Goal: Transaction & Acquisition: Purchase product/service

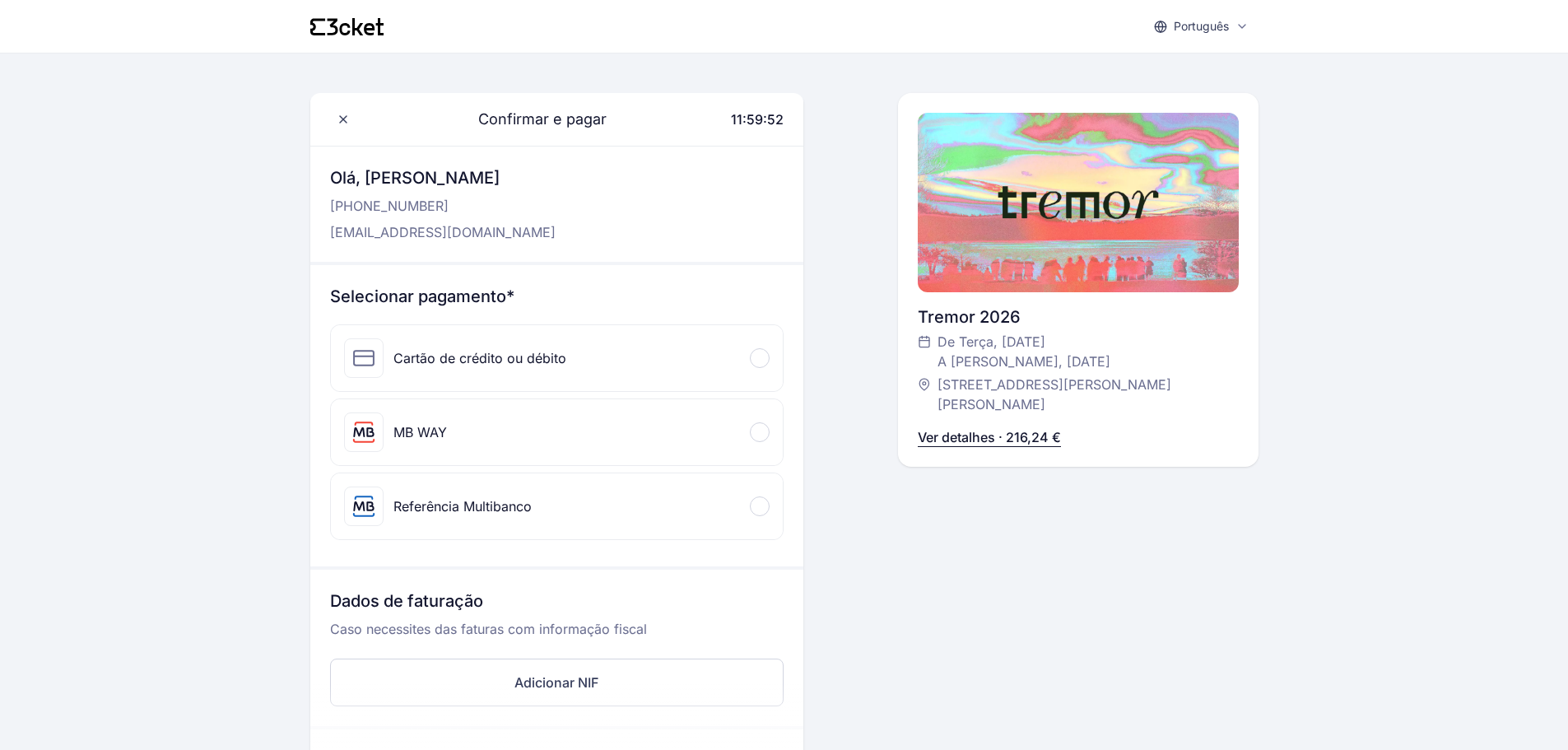
click at [761, 500] on div at bounding box center [760, 506] width 20 height 20
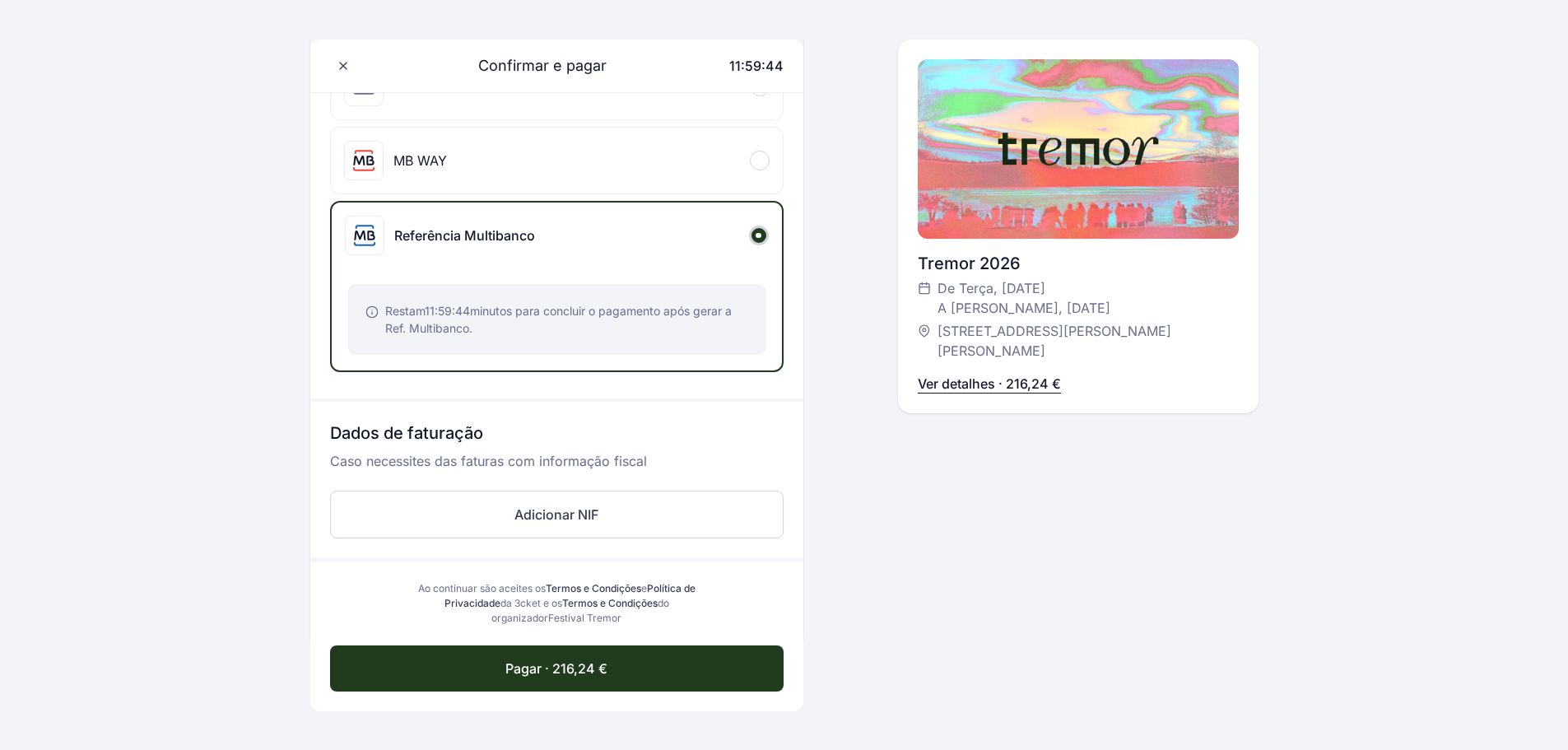
scroll to position [240, 0]
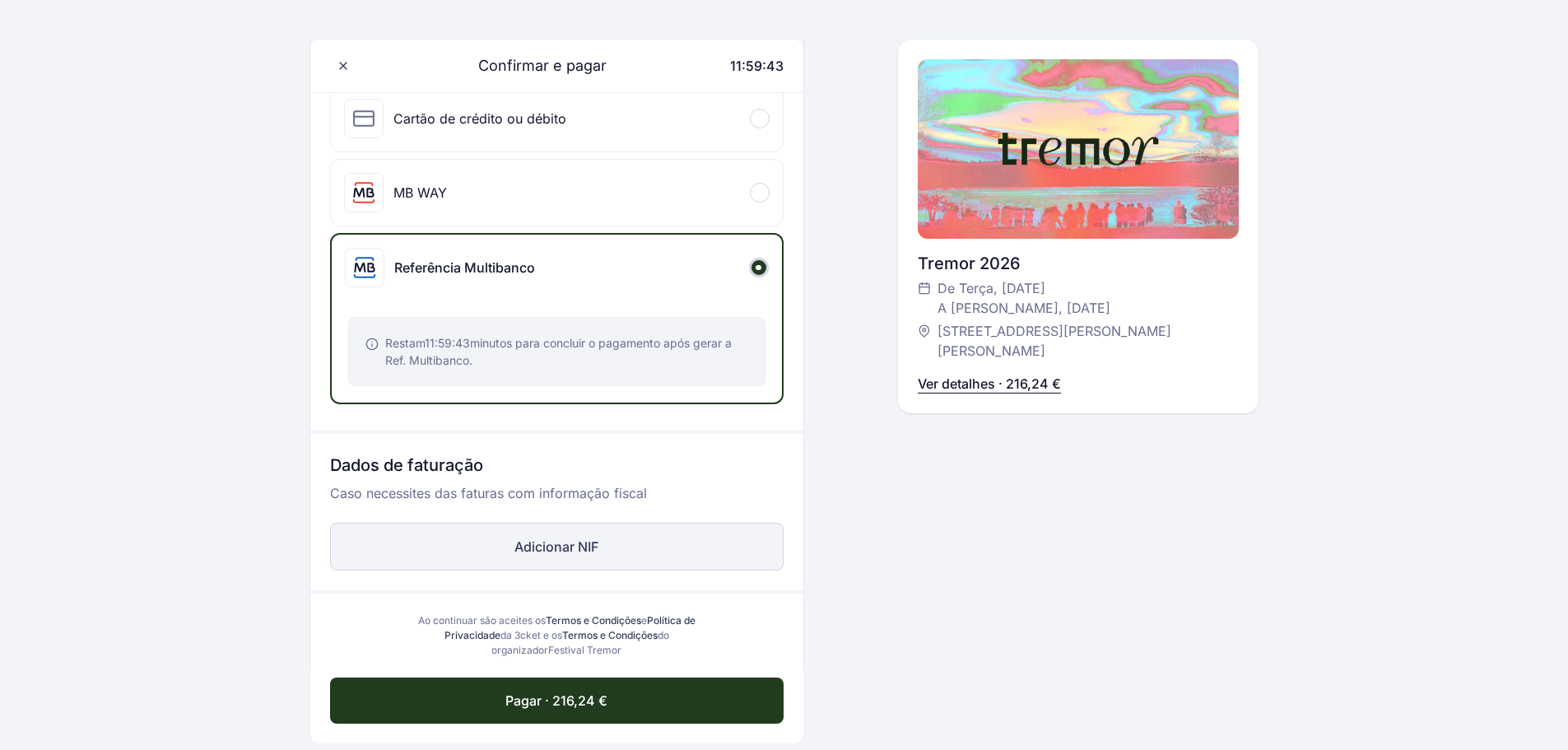
click at [562, 556] on button "Adicionar NIF" at bounding box center [557, 547] width 454 height 48
click at [538, 544] on button "Adicionar NIF" at bounding box center [557, 547] width 454 height 48
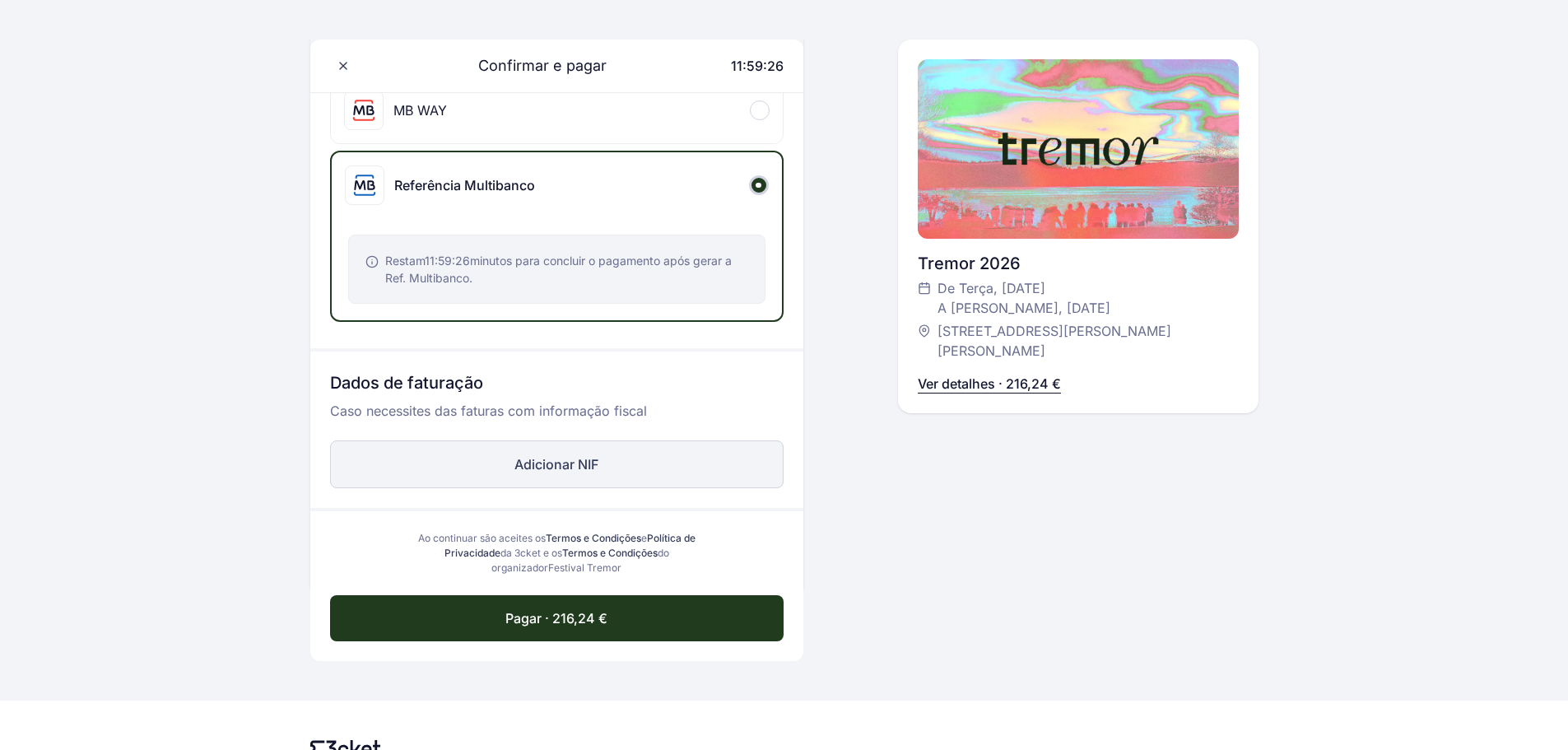
click at [518, 466] on button "Adicionar NIF" at bounding box center [557, 465] width 454 height 48
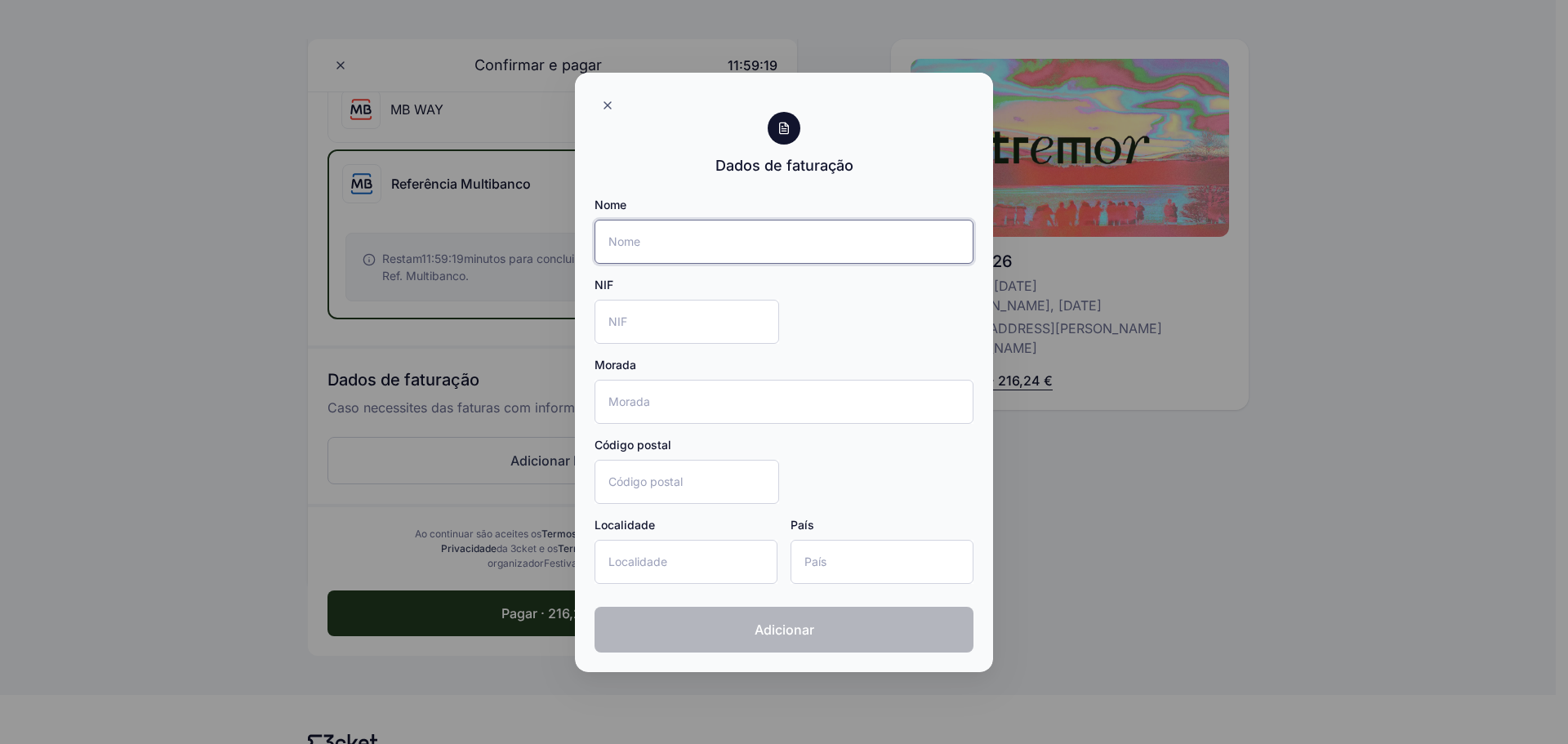
click at [637, 234] on input "Nome" at bounding box center [784, 242] width 379 height 44
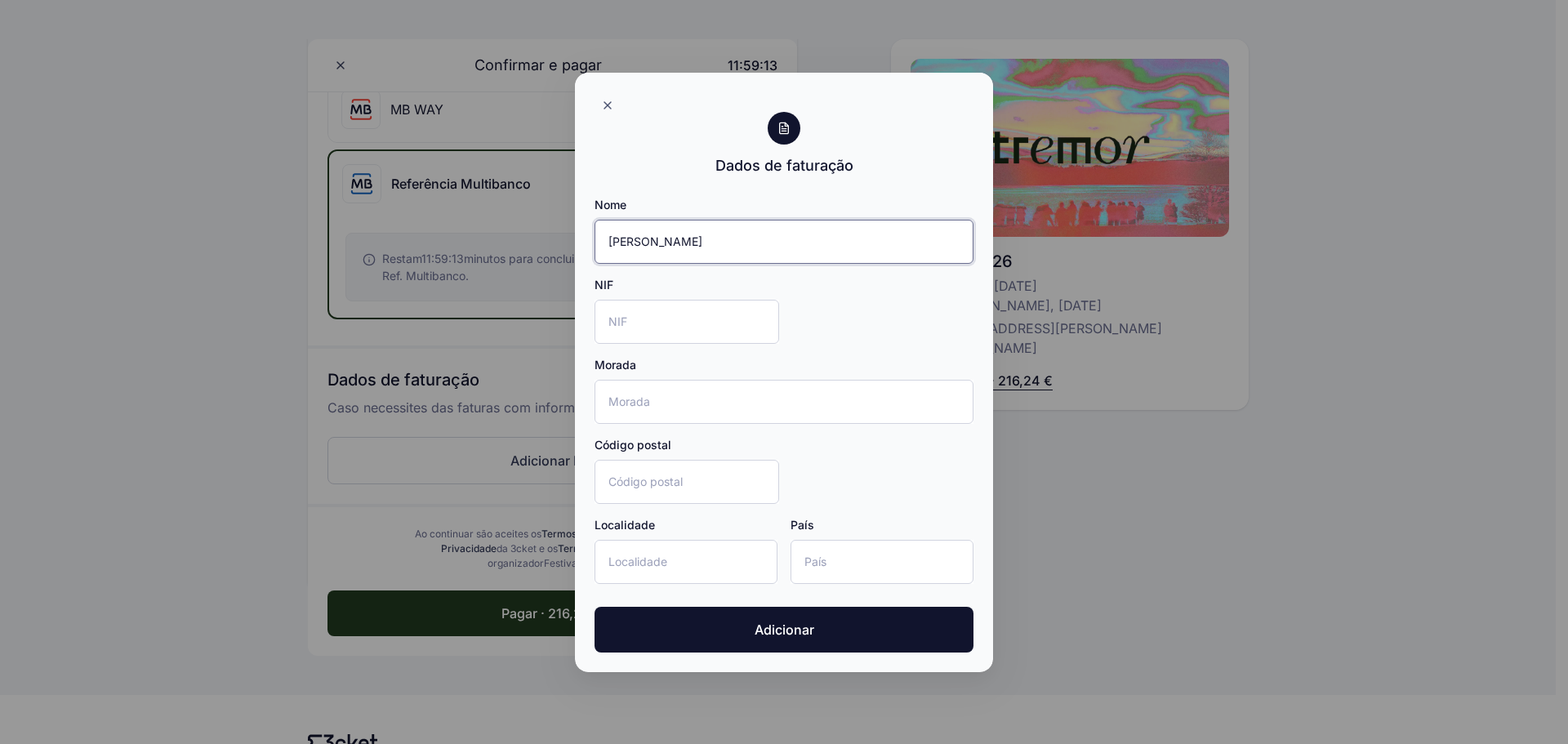
type input "Nuno Lima"
click at [660, 311] on input "NIF" at bounding box center [686, 322] width 184 height 44
type input "239369980"
click at [657, 407] on input "Morada" at bounding box center [784, 402] width 379 height 44
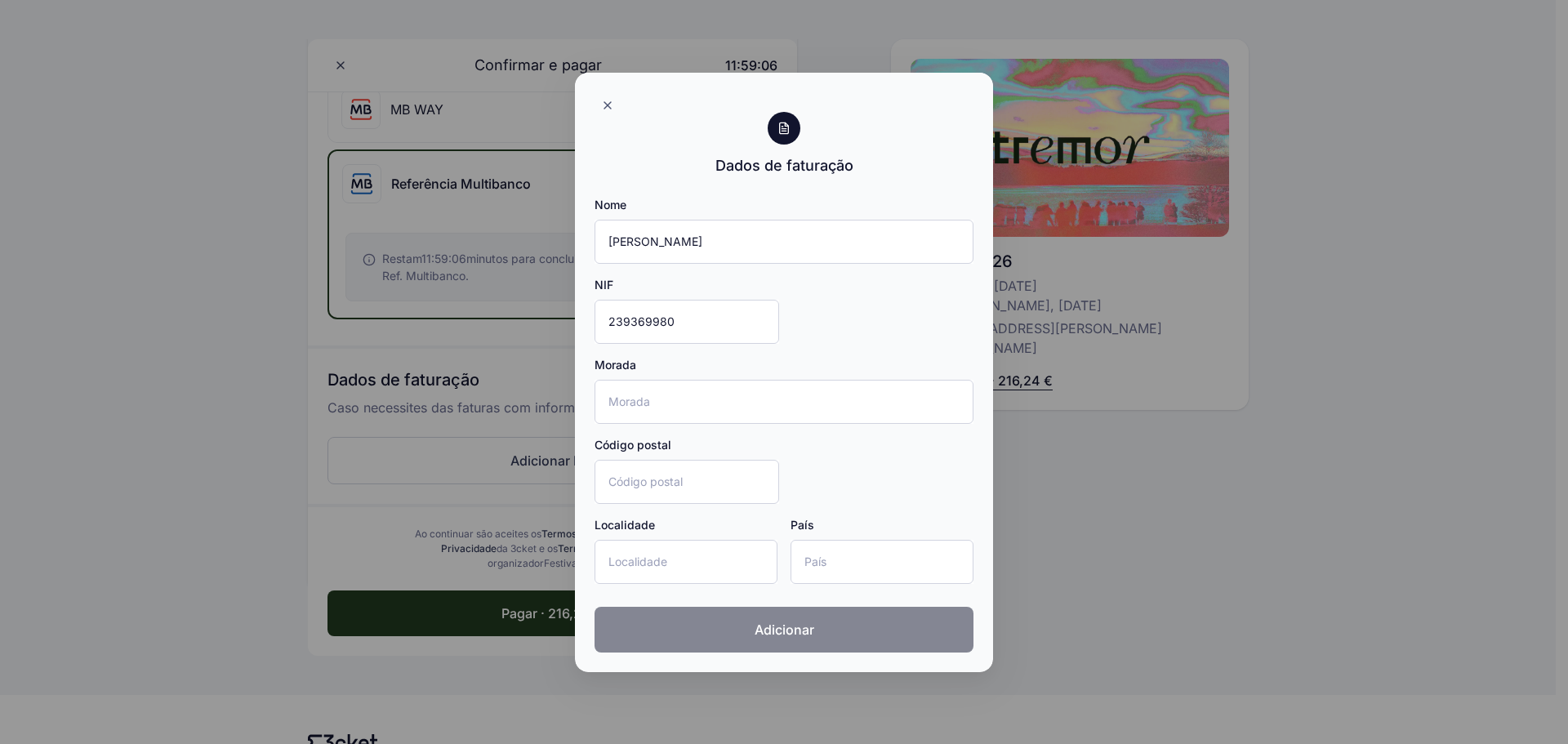
click at [766, 625] on span "Adicionar" at bounding box center [784, 630] width 59 height 20
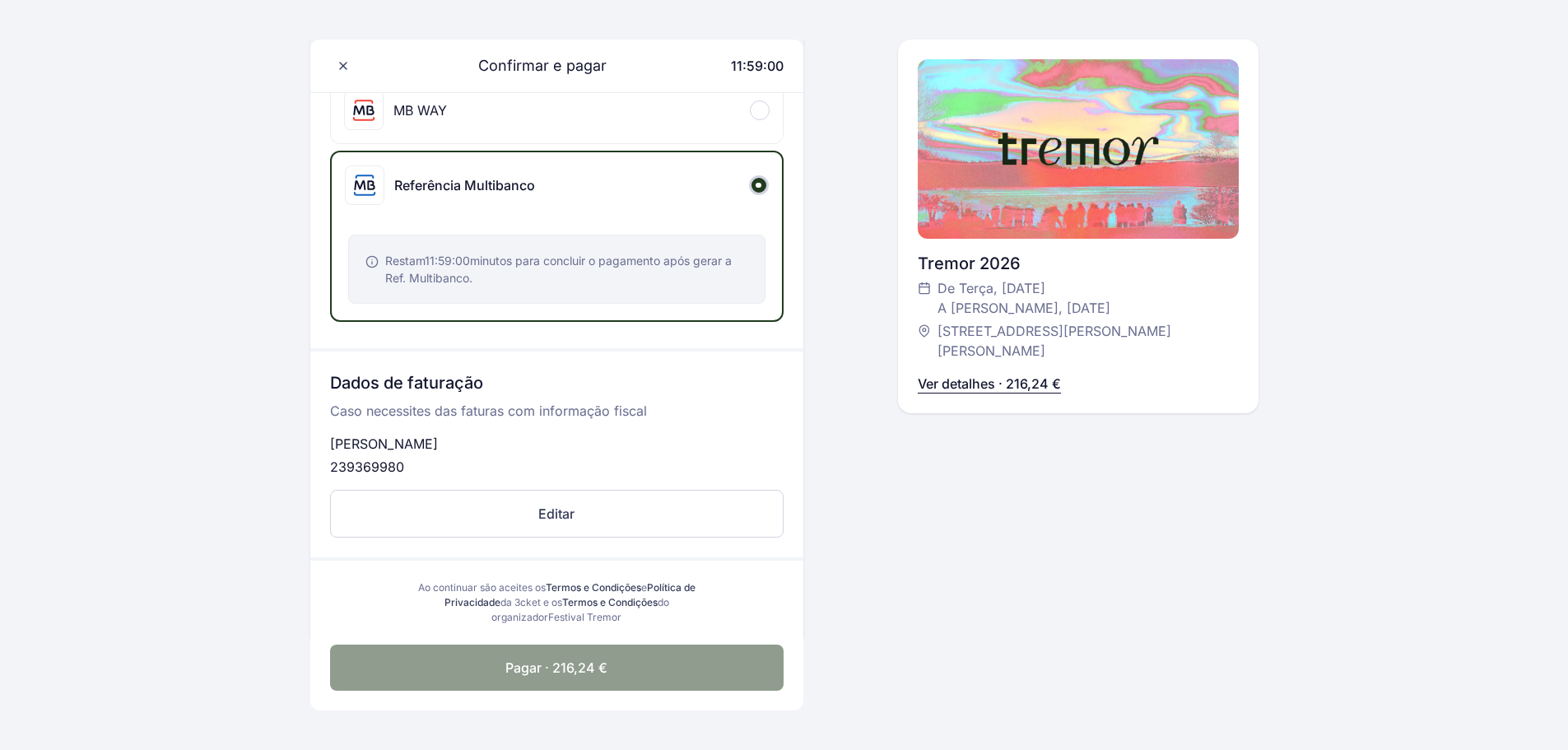
click at [495, 659] on button "Pagar · 216,24 €" at bounding box center [557, 668] width 454 height 46
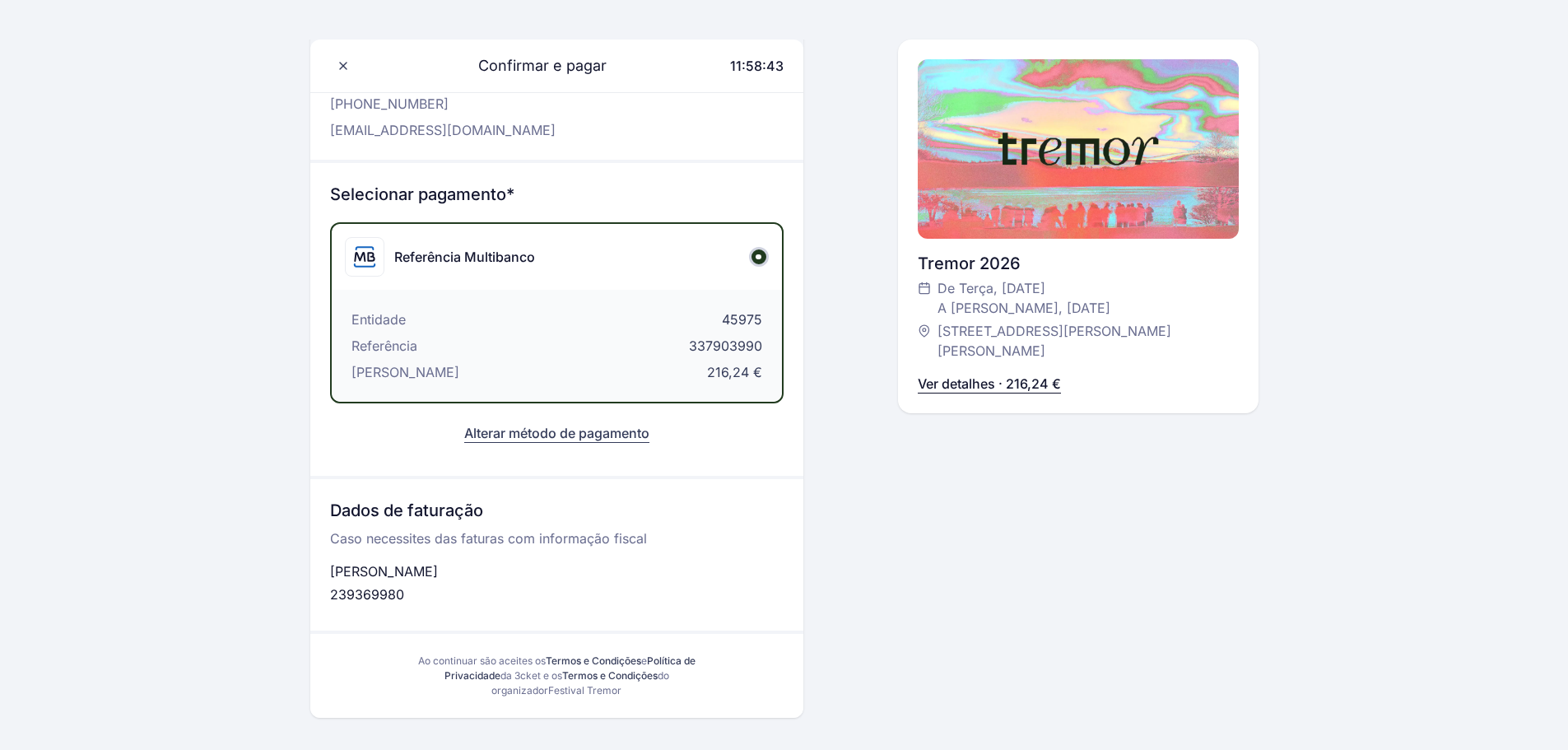
scroll to position [0, 0]
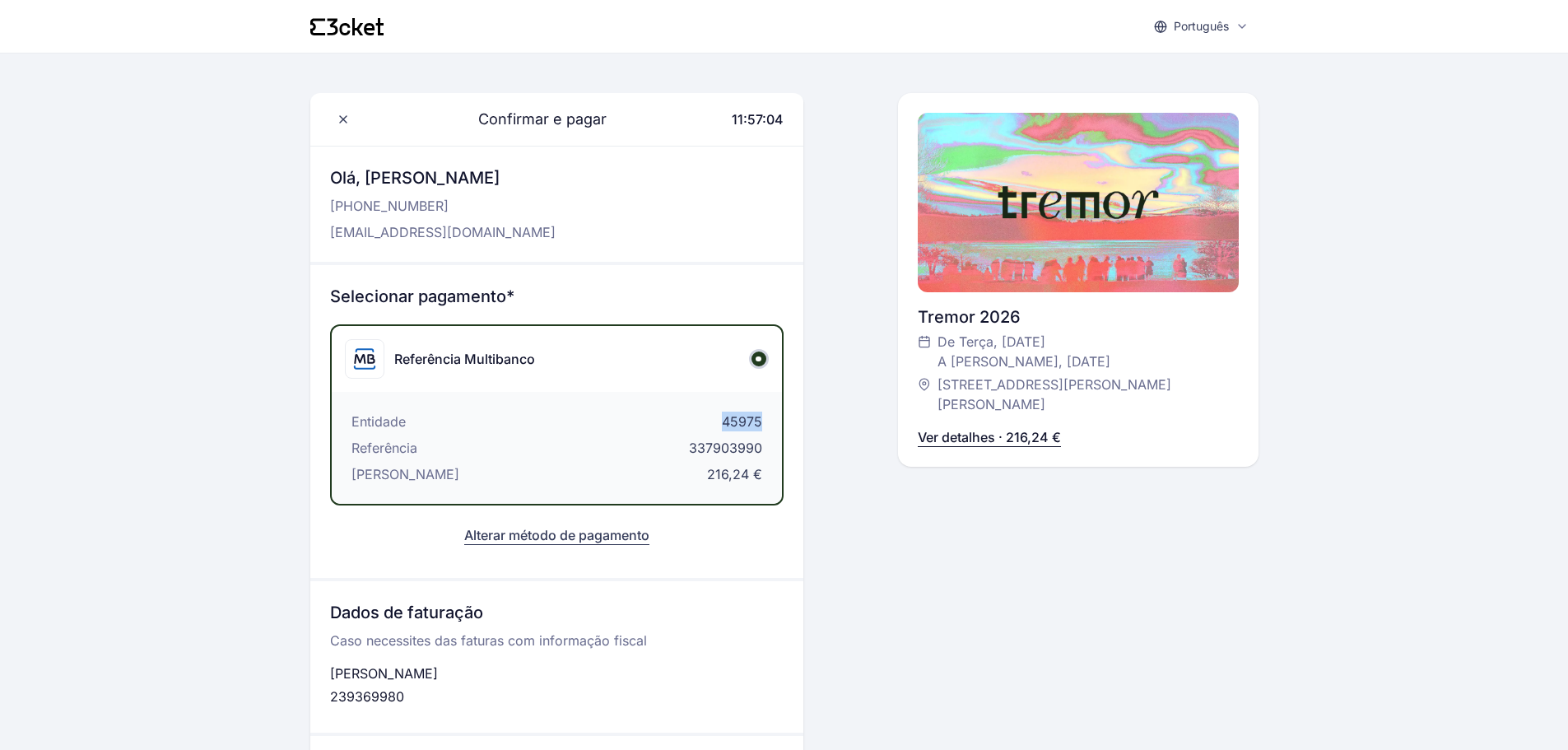
drag, startPoint x: 705, startPoint y: 413, endPoint x: 769, endPoint y: 418, distance: 64.2
click at [769, 418] on div "Entidade 45975 Referência 337903990 Montante 216,24 €" at bounding box center [557, 447] width 450 height 112
copy span "45975"
drag, startPoint x: 689, startPoint y: 454, endPoint x: 757, endPoint y: 454, distance: 68.0
click at [757, 454] on div "Referência 337903990" at bounding box center [557, 448] width 411 height 20
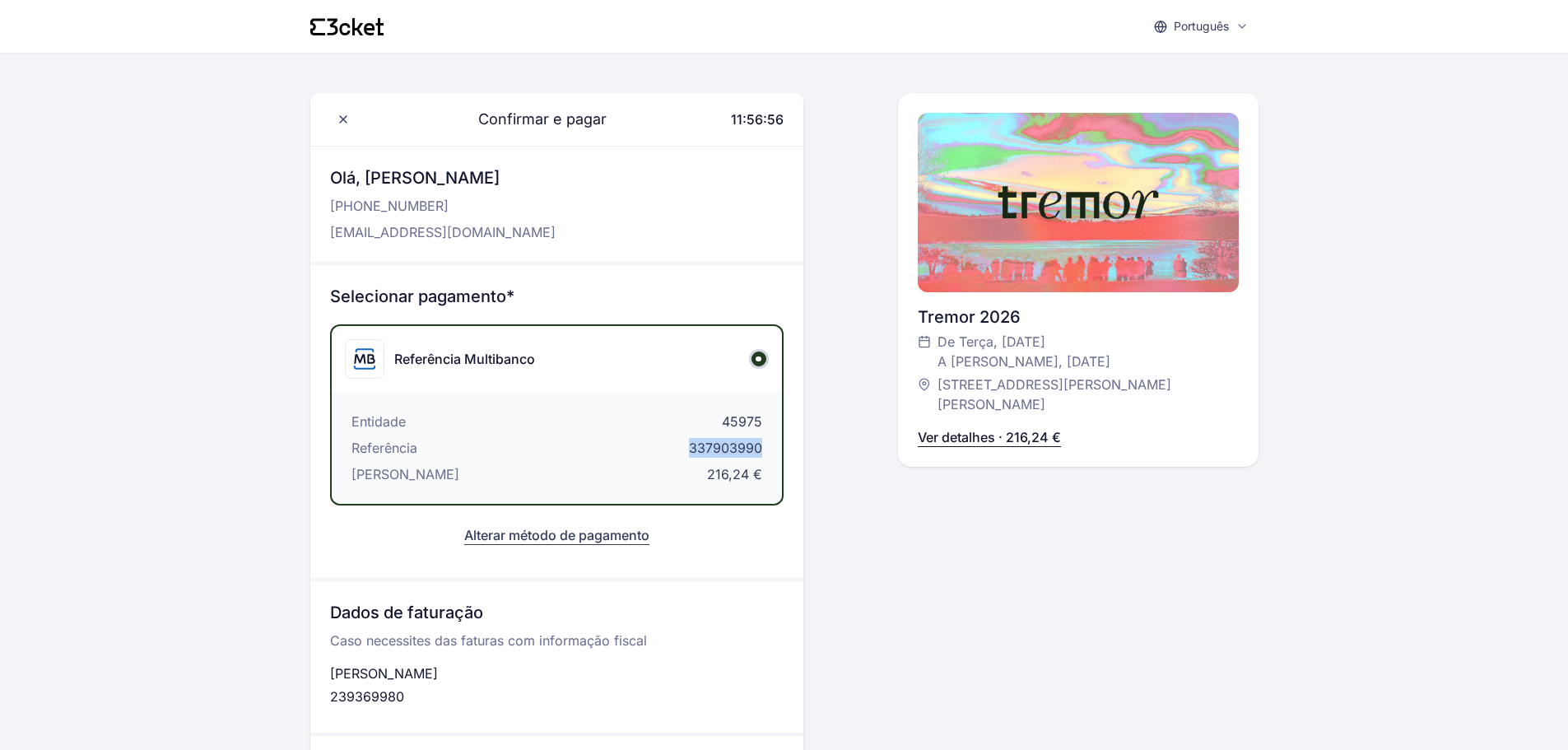
drag, startPoint x: 761, startPoint y: 448, endPoint x: 683, endPoint y: 448, distance: 78.0
click at [683, 448] on div "Referência 337903990" at bounding box center [557, 448] width 411 height 20
copy span "337903990"
drag, startPoint x: 726, startPoint y: 422, endPoint x: 763, endPoint y: 425, distance: 37.1
click at [763, 425] on div "Entidade 45975 Referência 337903990 Montante 216,24 €" at bounding box center [557, 447] width 450 height 112
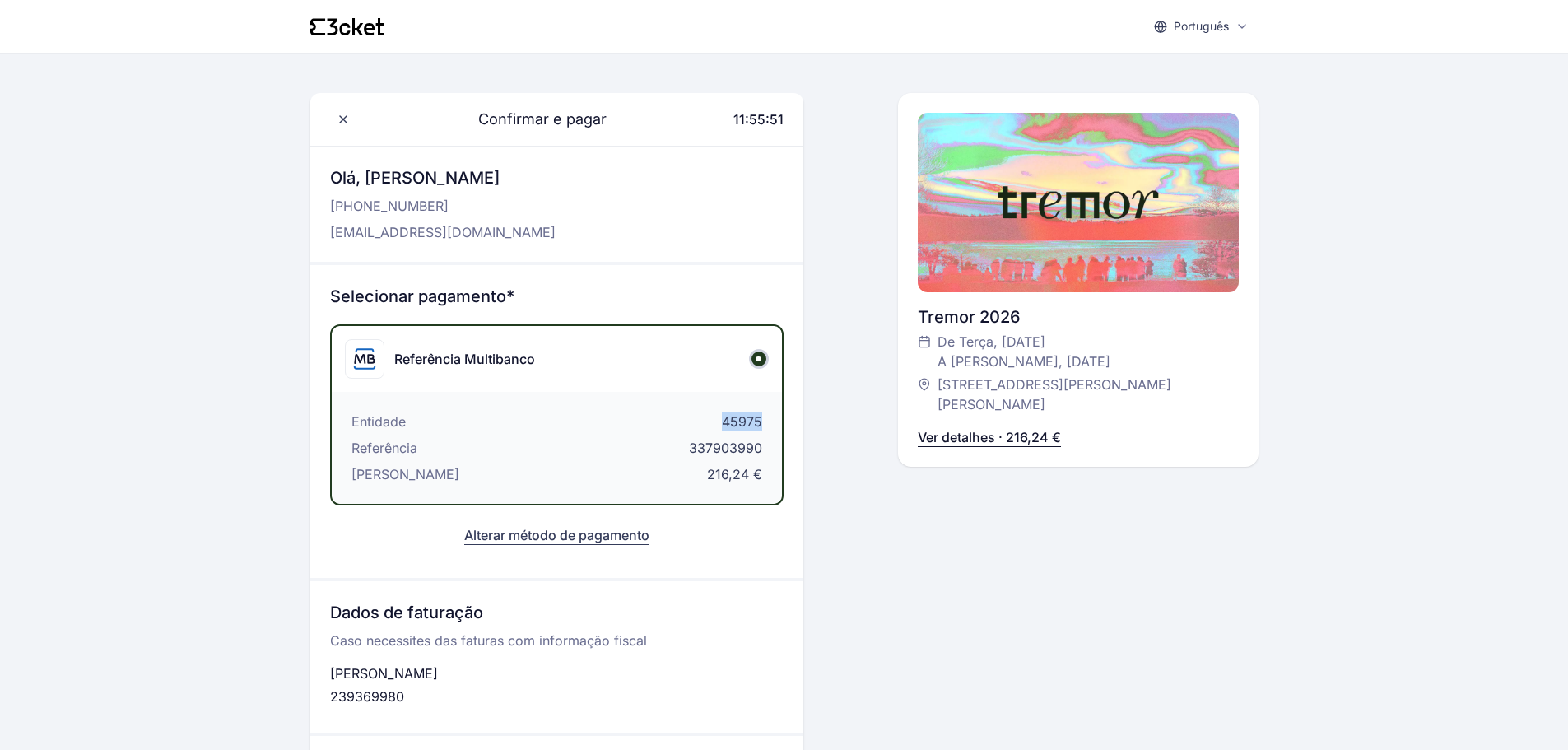
copy span "45975"
drag, startPoint x: 705, startPoint y: 477, endPoint x: 752, endPoint y: 477, distance: 47.0
click at [752, 477] on div "Montante 216,24 €" at bounding box center [557, 475] width 411 height 20
copy span "216,24"
